Goal: Communication & Community: Share content

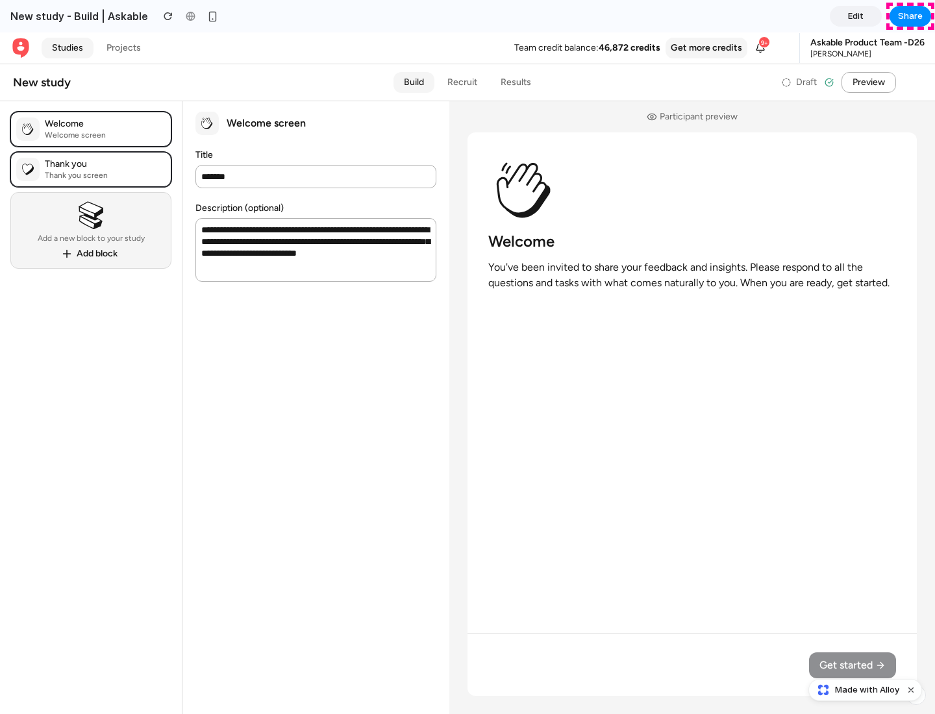
click at [910, 16] on span "Share" at bounding box center [910, 16] width 25 height 13
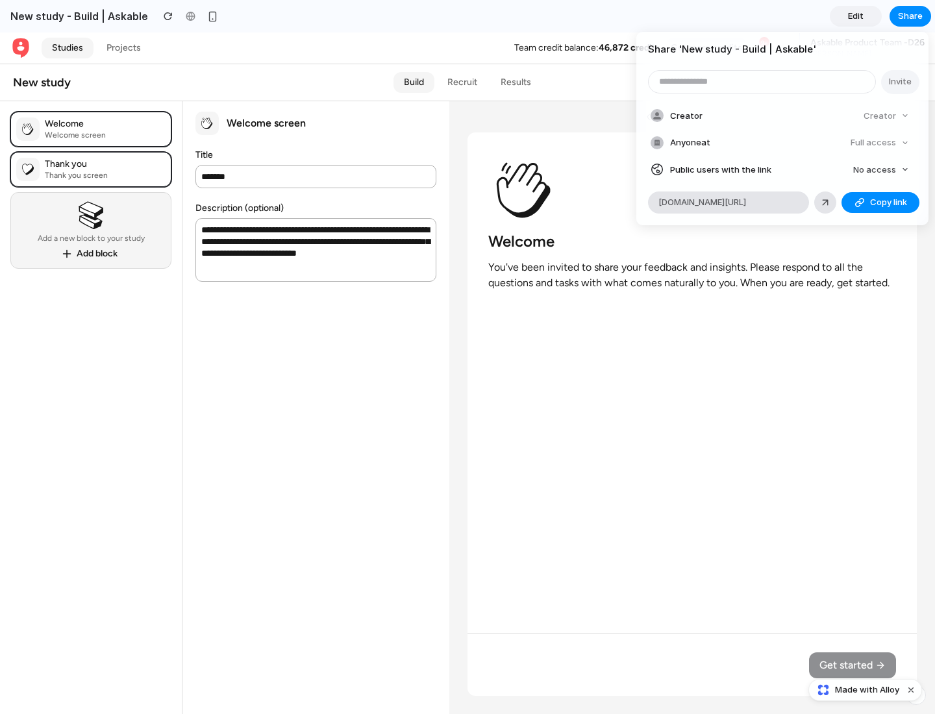
click at [880, 203] on span "Copy link" at bounding box center [888, 202] width 37 height 13
click at [867, 690] on div "Share ' New study - Build | Askable ' Invite Creator Creator Anyone at Full acc…" at bounding box center [467, 357] width 935 height 714
